Goal: Task Accomplishment & Management: Complete application form

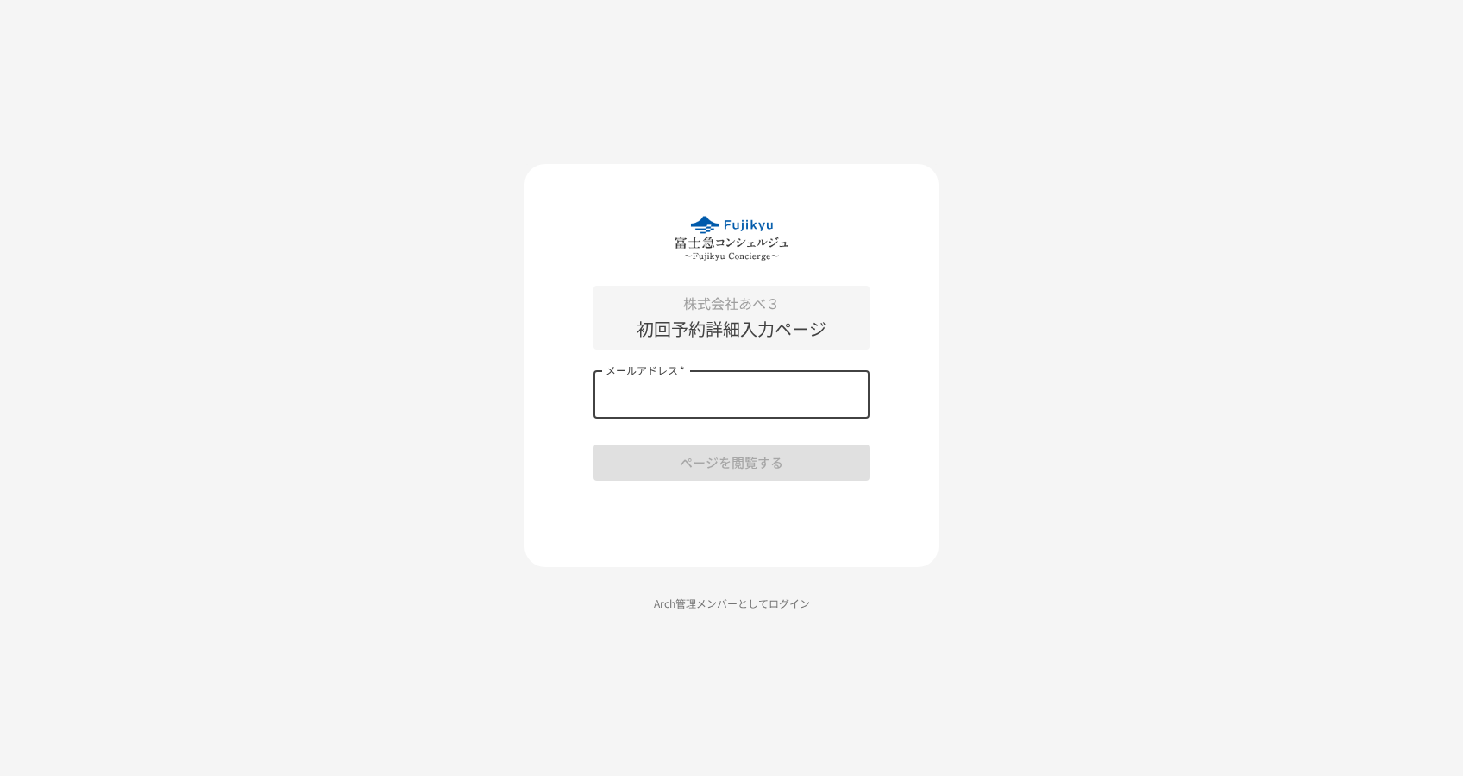
click at [748, 395] on input "メールアドレス   *" at bounding box center [732, 394] width 276 height 48
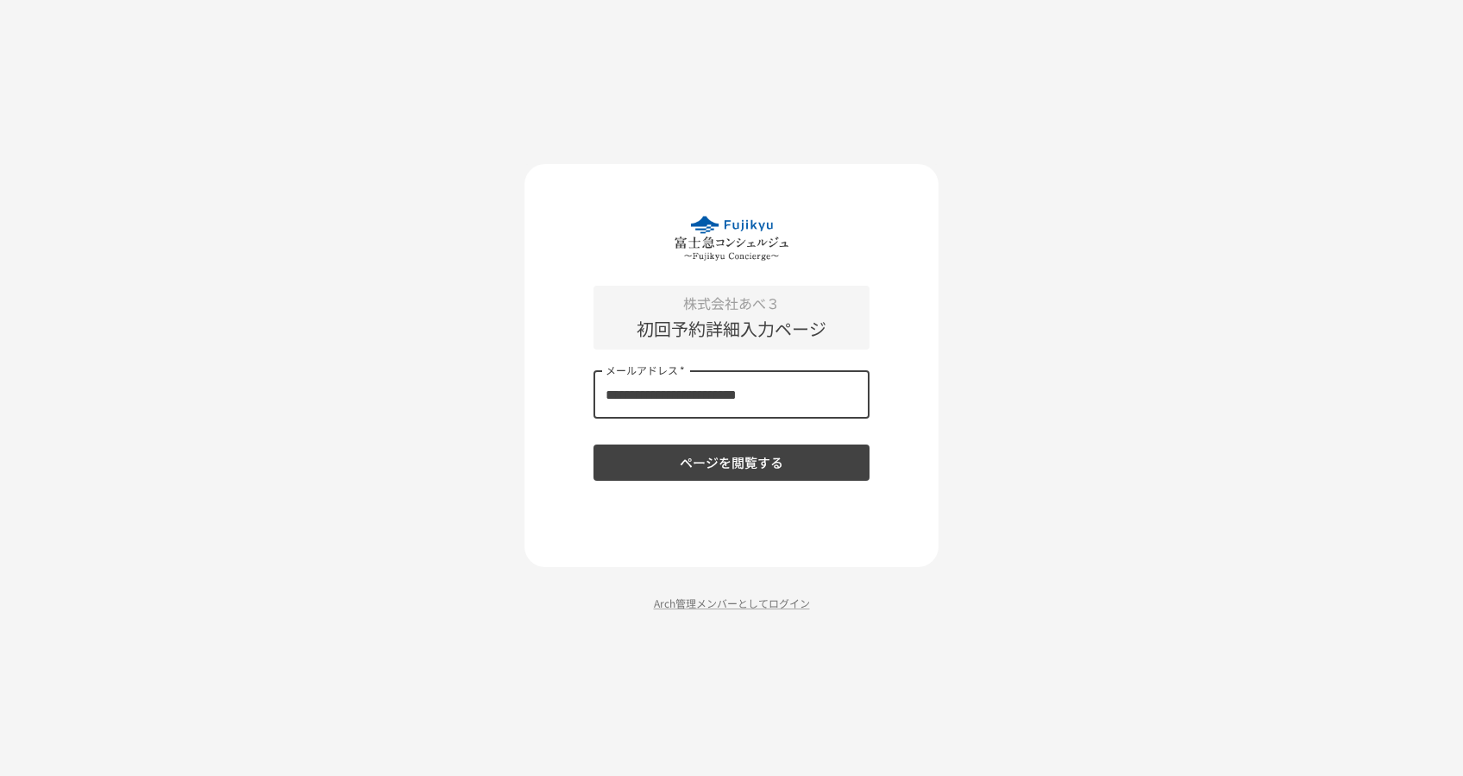
click at [685, 402] on input "**********" at bounding box center [732, 394] width 276 height 48
type input "**********"
click at [676, 456] on button "ページを閲覧する" at bounding box center [732, 462] width 276 height 36
